Goal: Information Seeking & Learning: Find specific fact

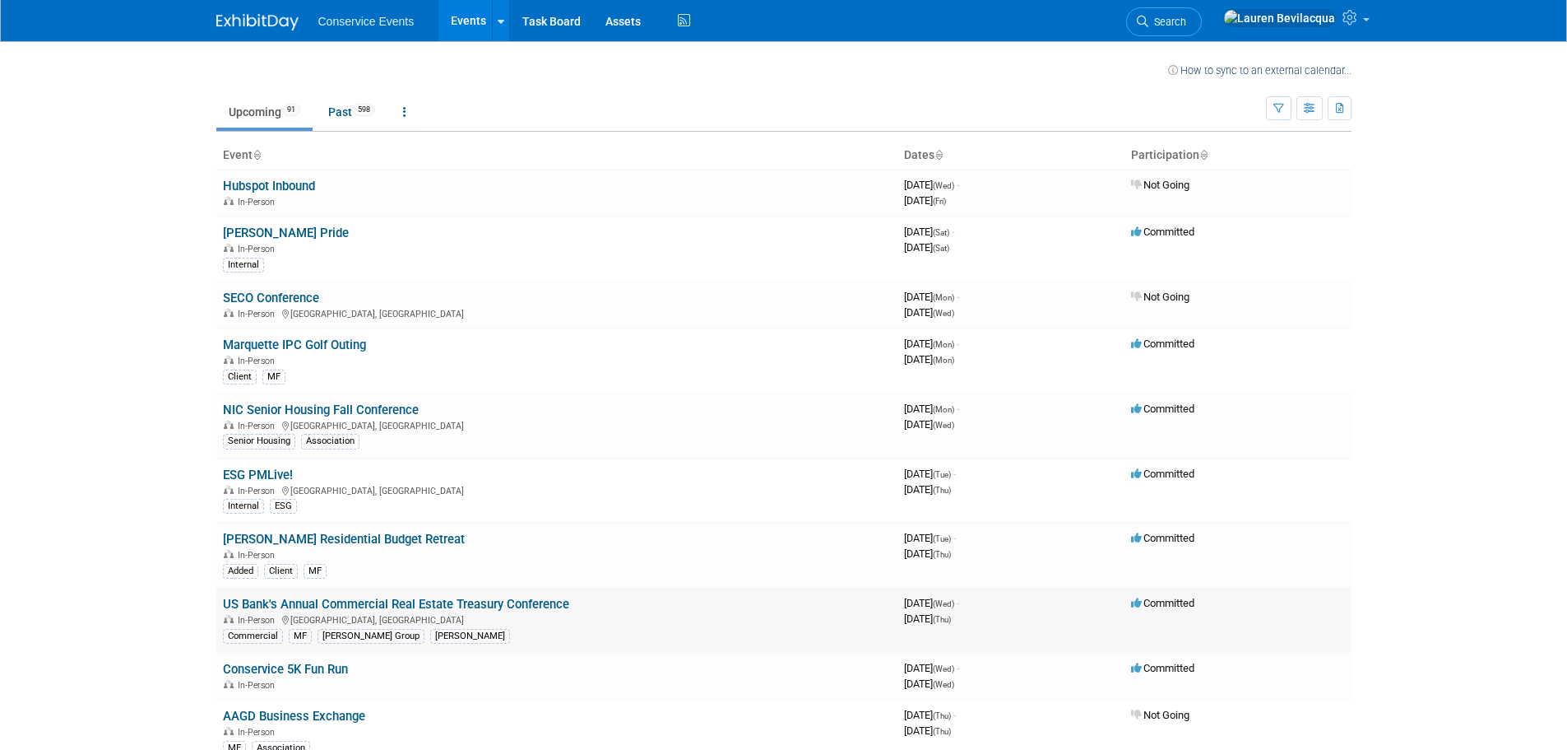
click at [430, 606] on link "US Bank's Annual Commercial Real Estate Treasury Conference" at bounding box center [396, 604] width 346 height 15
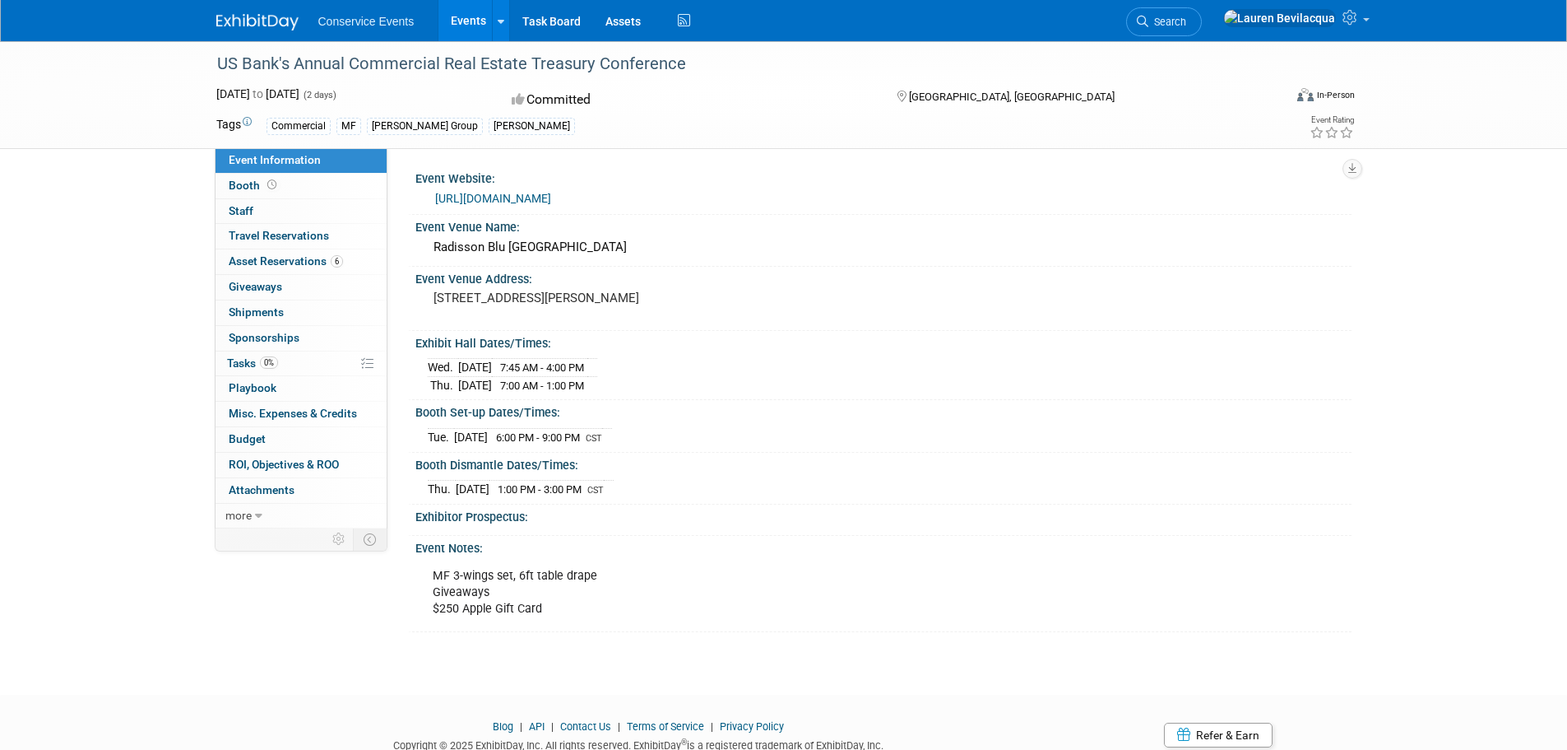
click at [551, 204] on link "https://web.cvent.com/event/72714a1f-d3f4-4eb7-a641-a7b722295389/summary?RefId=…" at bounding box center [493, 198] width 116 height 13
drag, startPoint x: 168, startPoint y: 72, endPoint x: 634, endPoint y: 51, distance: 467.0
click at [632, 51] on div "US Bank's Annual Commercial Real Estate Treasury Conference Sep 10, 2025 to Sep…" at bounding box center [783, 95] width 1567 height 108
click at [704, 63] on div "US Bank's Annual Commercial Real Estate Treasury Conference" at bounding box center [734, 64] width 1047 height 30
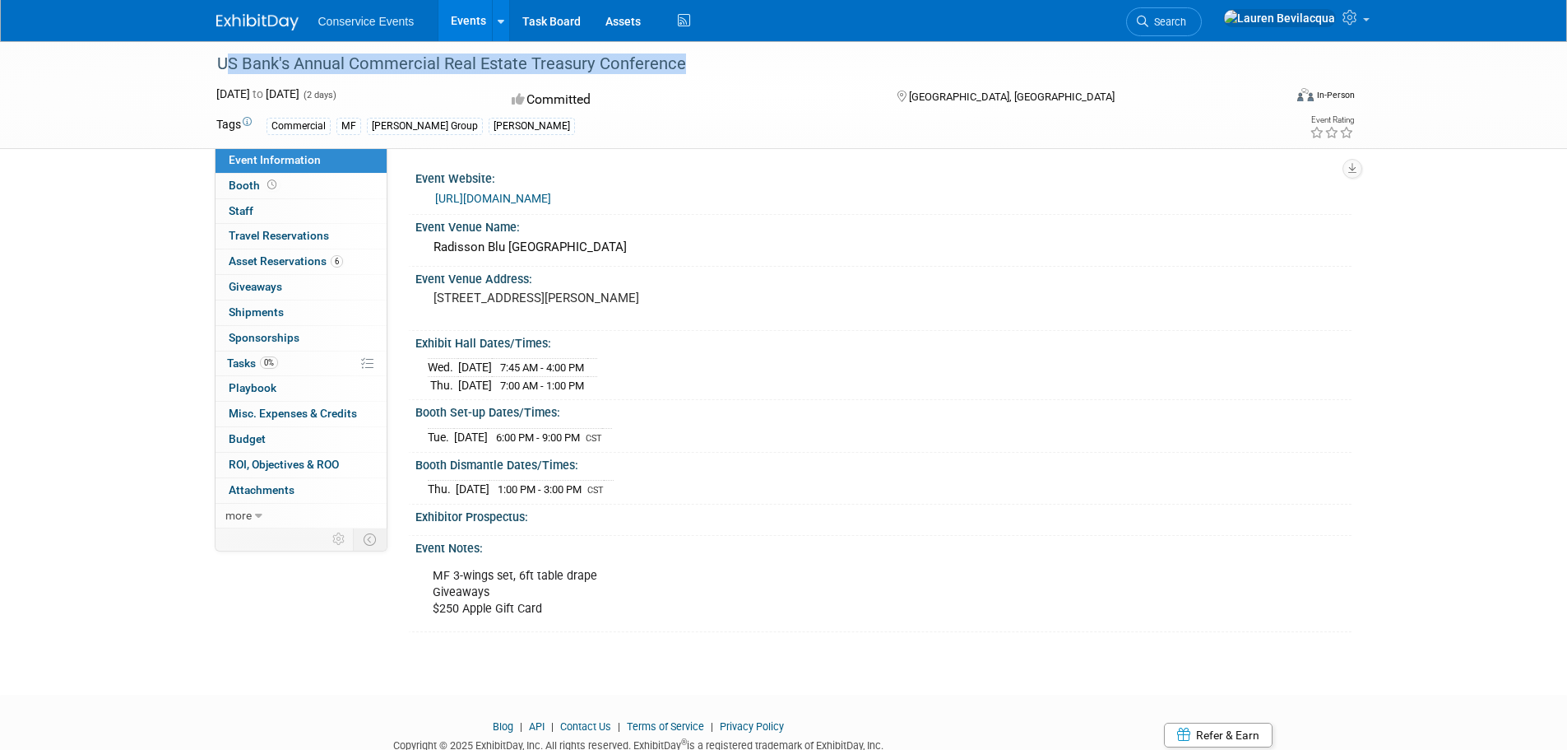
click at [704, 63] on div "US Bank's Annual Commercial Real Estate Treasury Conference" at bounding box center [734, 64] width 1047 height 30
copy div "US Bank's Annual Commercial Real Estate Treasury Conference"
